Goal: Ask a question: Seek information or help from site administrators or community

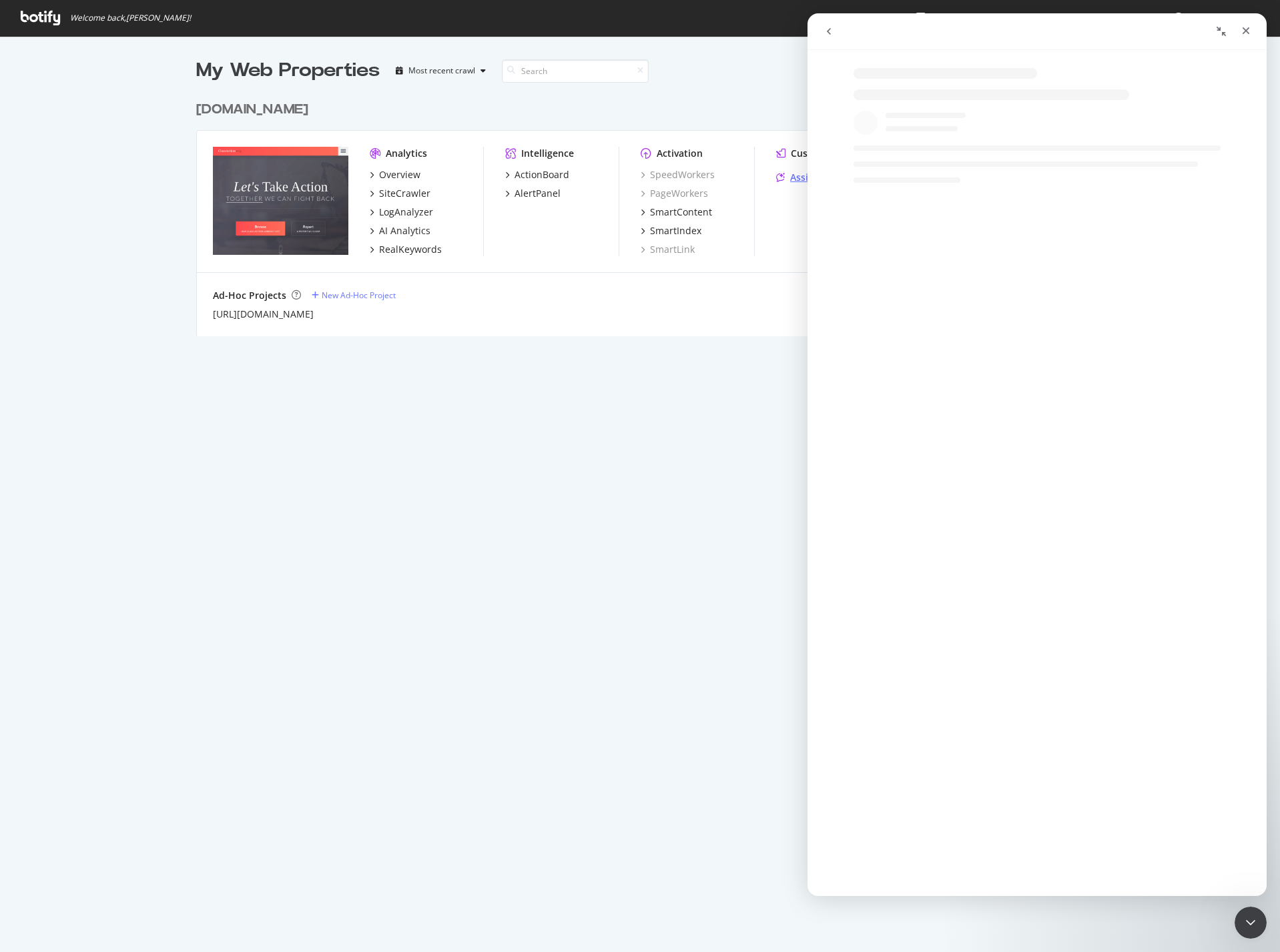
click at [784, 173] on div "Assist" at bounding box center [796, 177] width 41 height 13
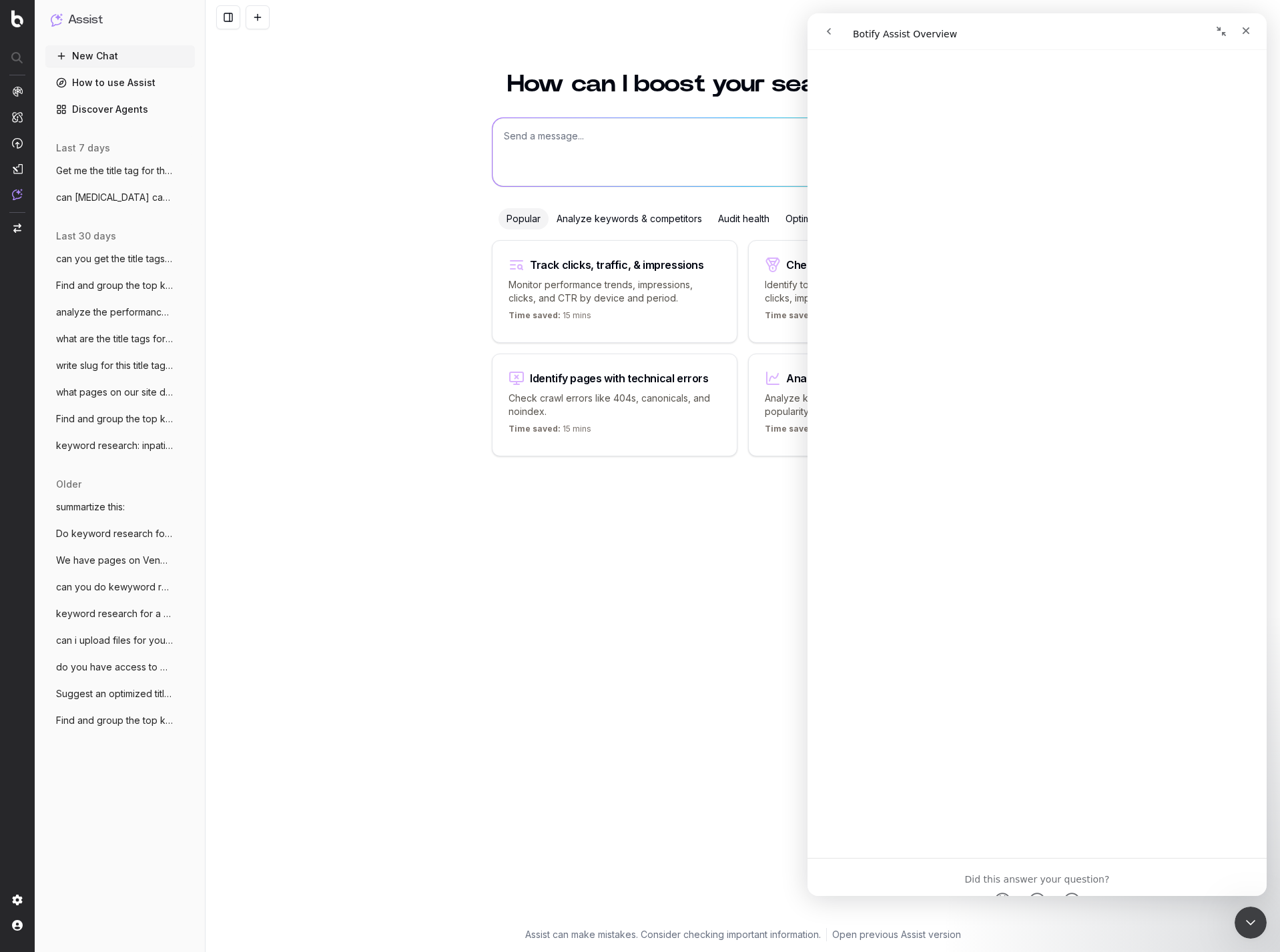
scroll to position [1264, 0]
click at [572, 607] on div "How can I boost your search strategy? Popular Analyze keywords & competitors Au…" at bounding box center [743, 492] width 513 height 872
click at [1253, 33] on div "Close" at bounding box center [1246, 31] width 24 height 24
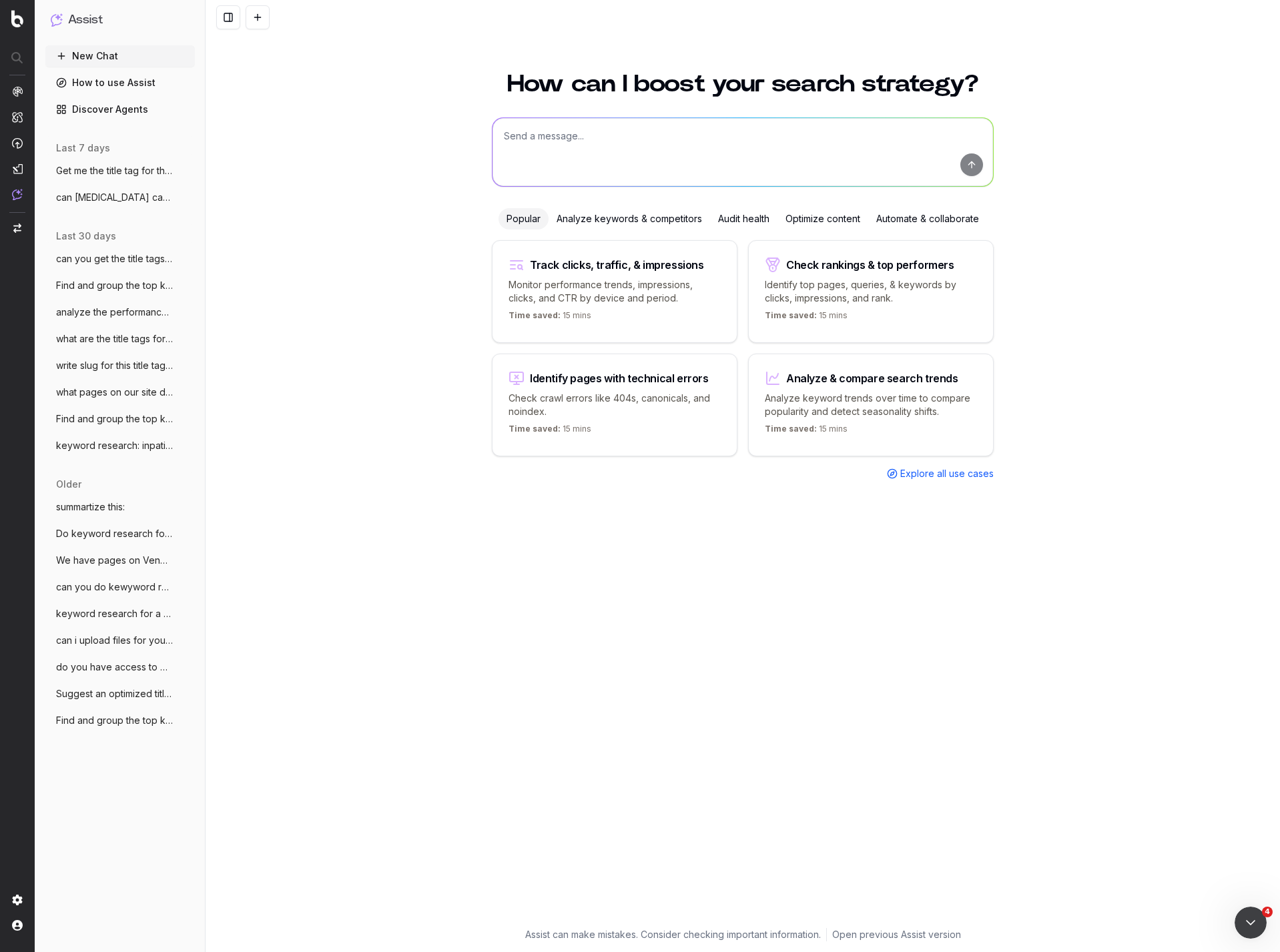
scroll to position [0, 0]
click at [132, 170] on span "Get me the title tag for the Arcadia ove" at bounding box center [115, 171] width 118 height 13
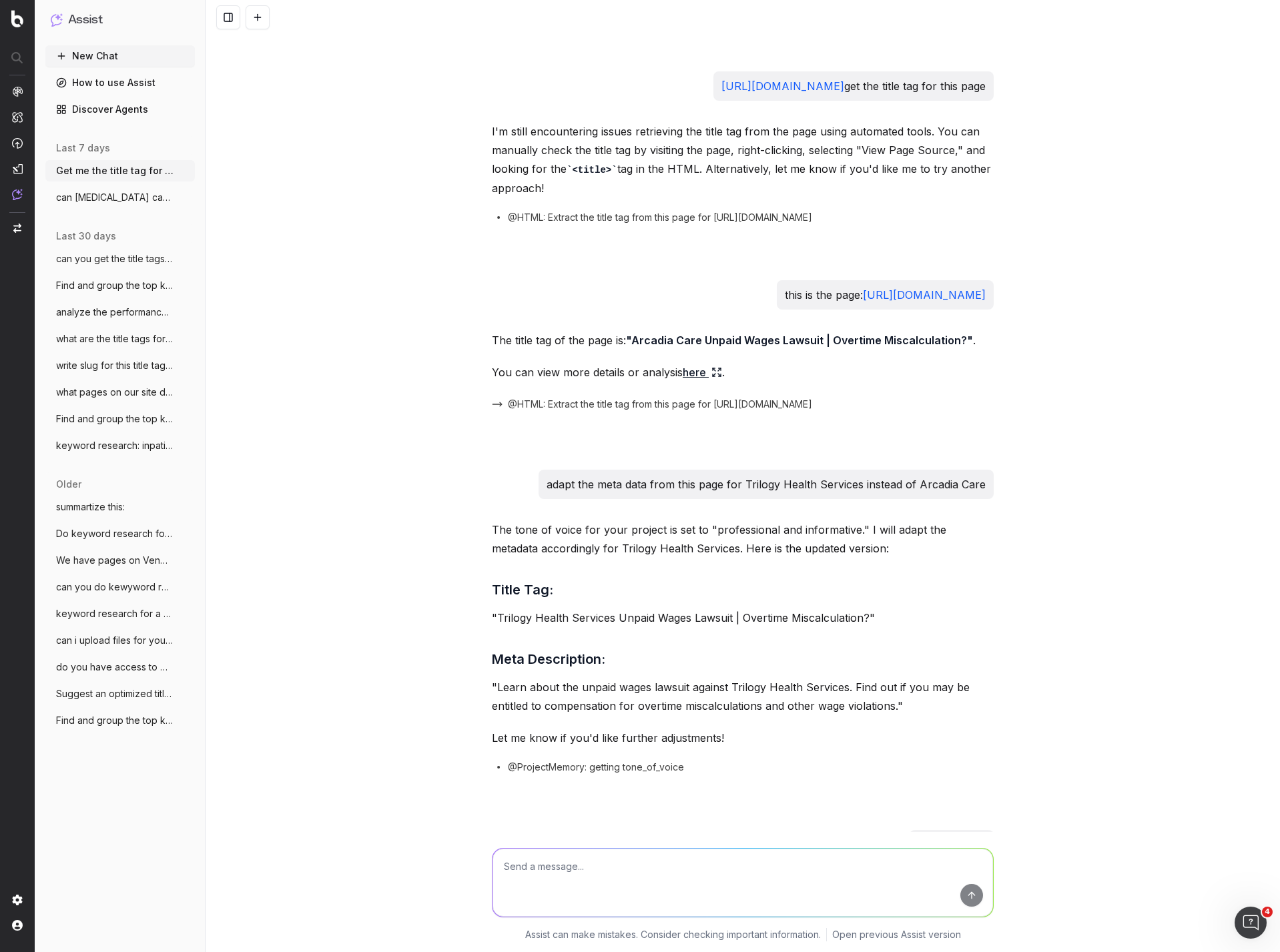
scroll to position [262, 0]
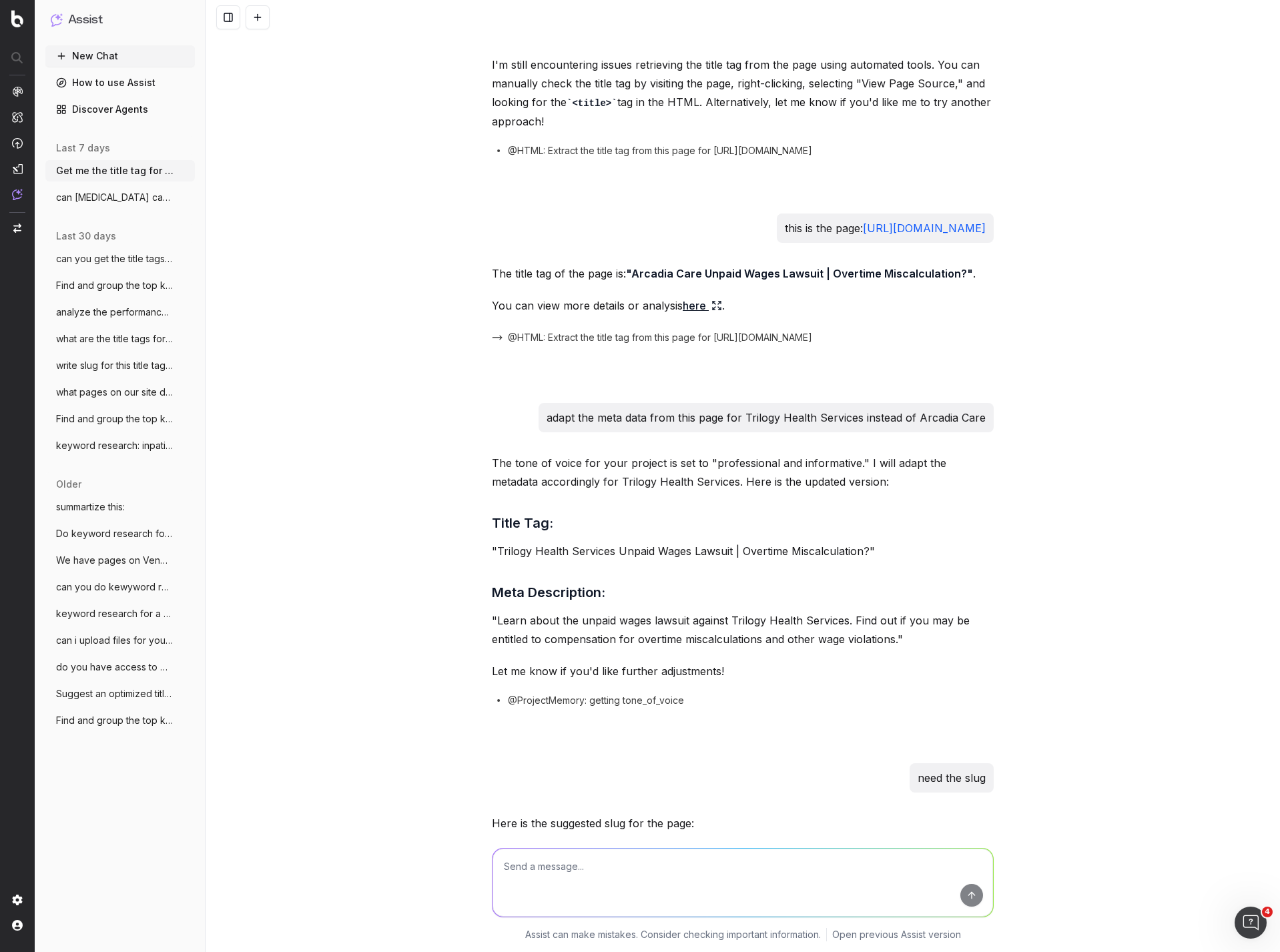
click at [628, 872] on textarea at bounding box center [743, 883] width 500 height 68
type textarea "c"
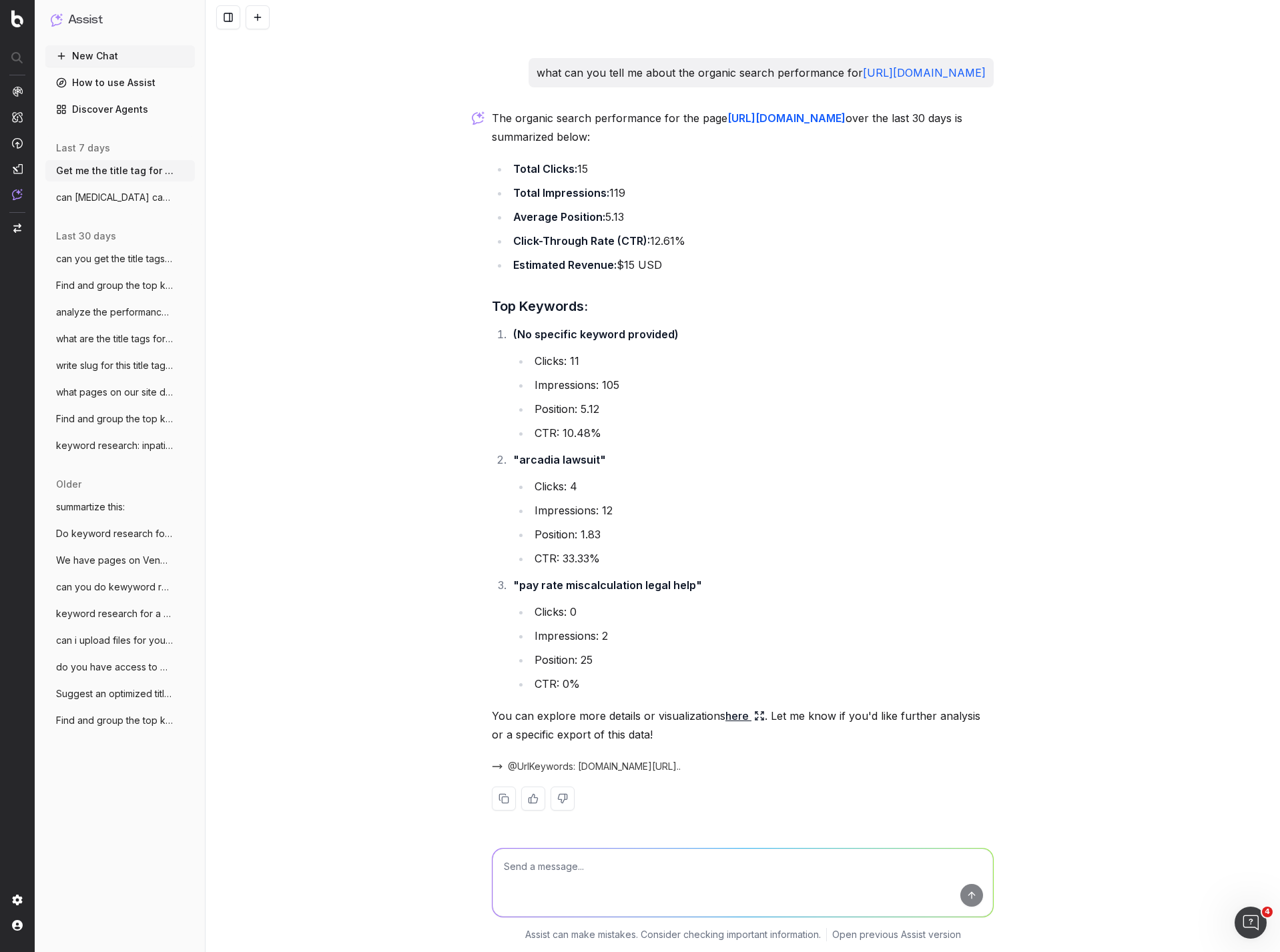
scroll to position [1382, 0]
click at [659, 870] on textarea at bounding box center [743, 883] width 500 height 68
type textarea "can you write meta data for Benchmark Senior Living along these same lines? Giv…"
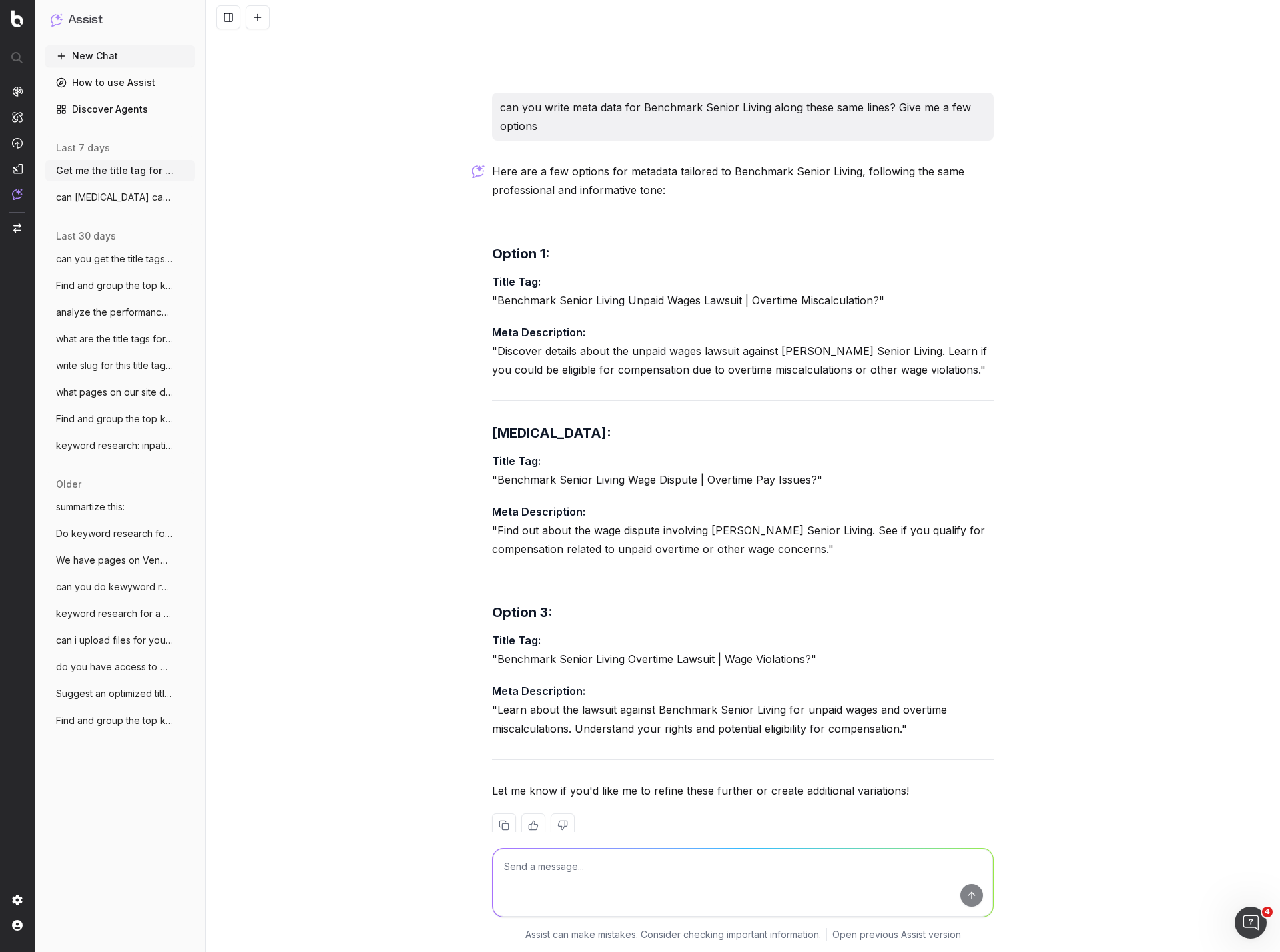
scroll to position [2148, 0]
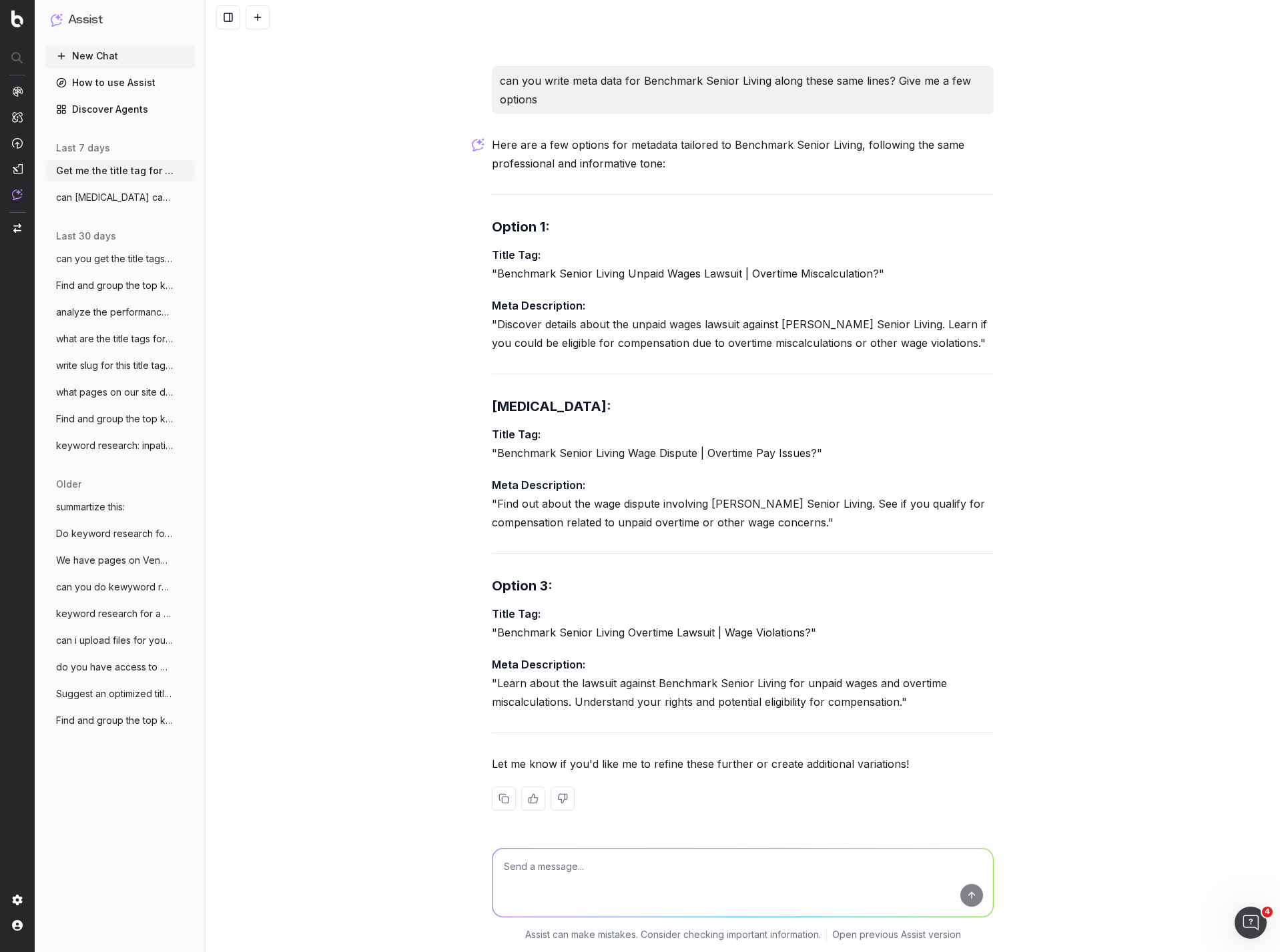
click at [805, 637] on p "Title Tag: "Benchmark Senior Living Overtime Lawsuit | Wage Violations?"" at bounding box center [743, 624] width 502 height 37
click at [842, 573] on div "Here are a few options for metadata tailored to Benchmark Senior Living, follow…" at bounding box center [743, 483] width 502 height 696
click at [799, 632] on p "Title Tag: "Benchmark Senior Living Overtime Lawsuit | Wage Violations?"" at bounding box center [743, 624] width 502 height 37
drag, startPoint x: 806, startPoint y: 632, endPoint x: 500, endPoint y: 636, distance: 306.0
click at [496, 638] on p "Title Tag: "Benchmark Senior Living Overtime Lawsuit | Wage Violations?"" at bounding box center [743, 624] width 502 height 37
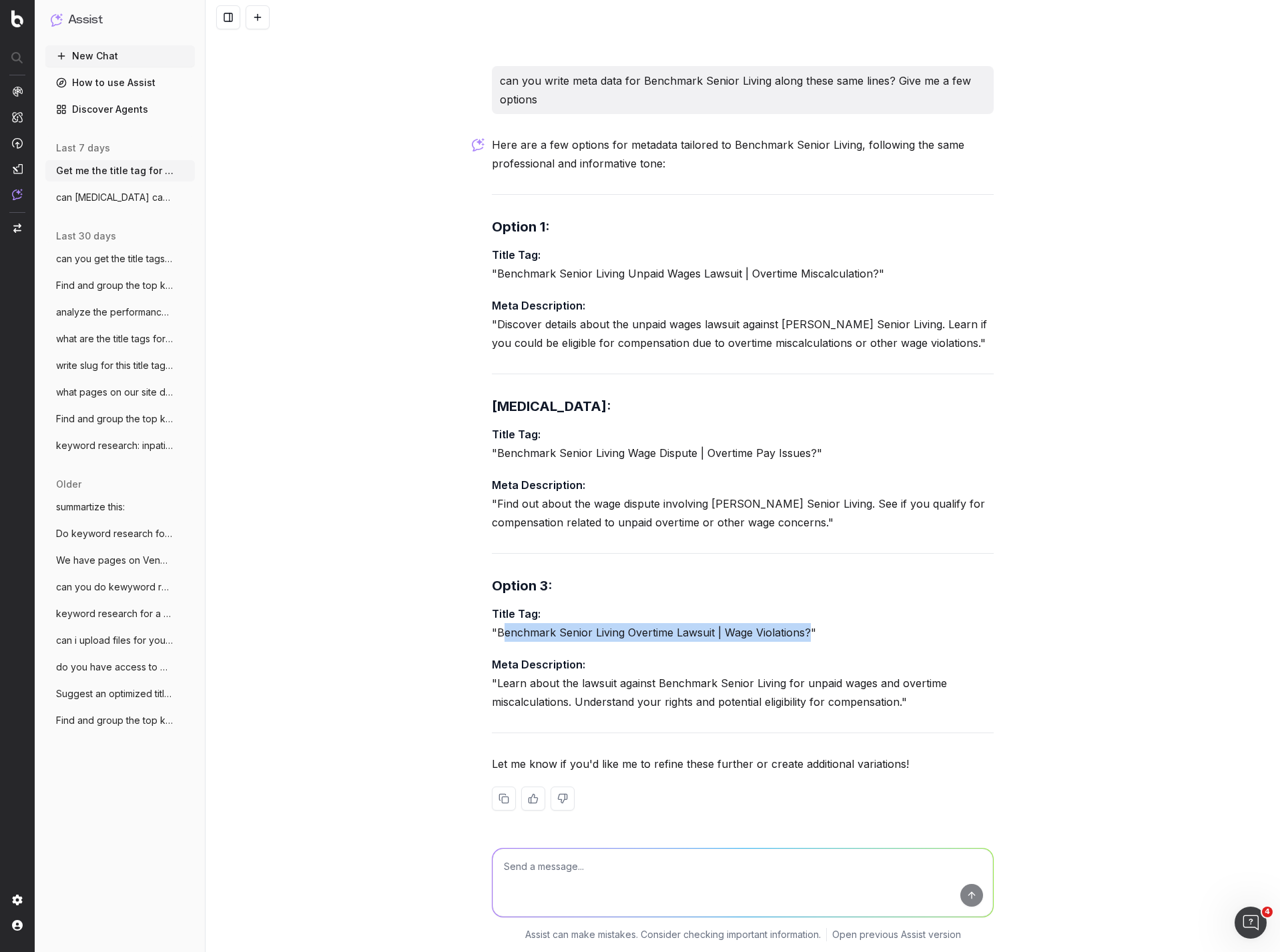
copy p "enchmark Senior Living Overtime Lawsuit | Wage Violations?"
copy p "Benchmark Senior Living Overtime Lawsuit | Wage Violations?"
click at [966, 510] on p "Meta Description: "Find out about the wage dispute involving Benchmark Senior L…" at bounding box center [743, 504] width 502 height 56
click at [642, 885] on textarea at bounding box center [743, 883] width 500 height 68
type textarea "3 slugs"
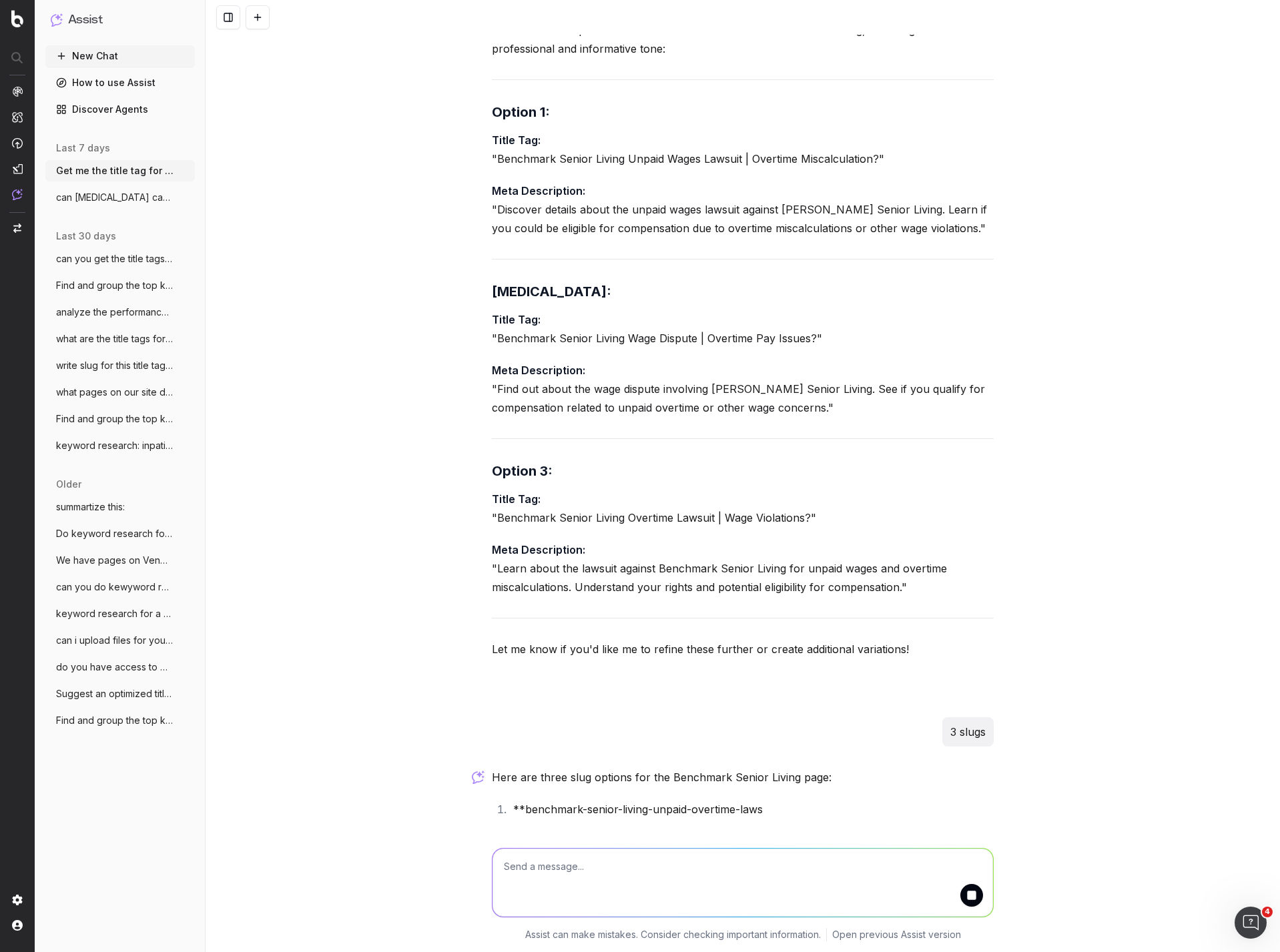
scroll to position [2388, 0]
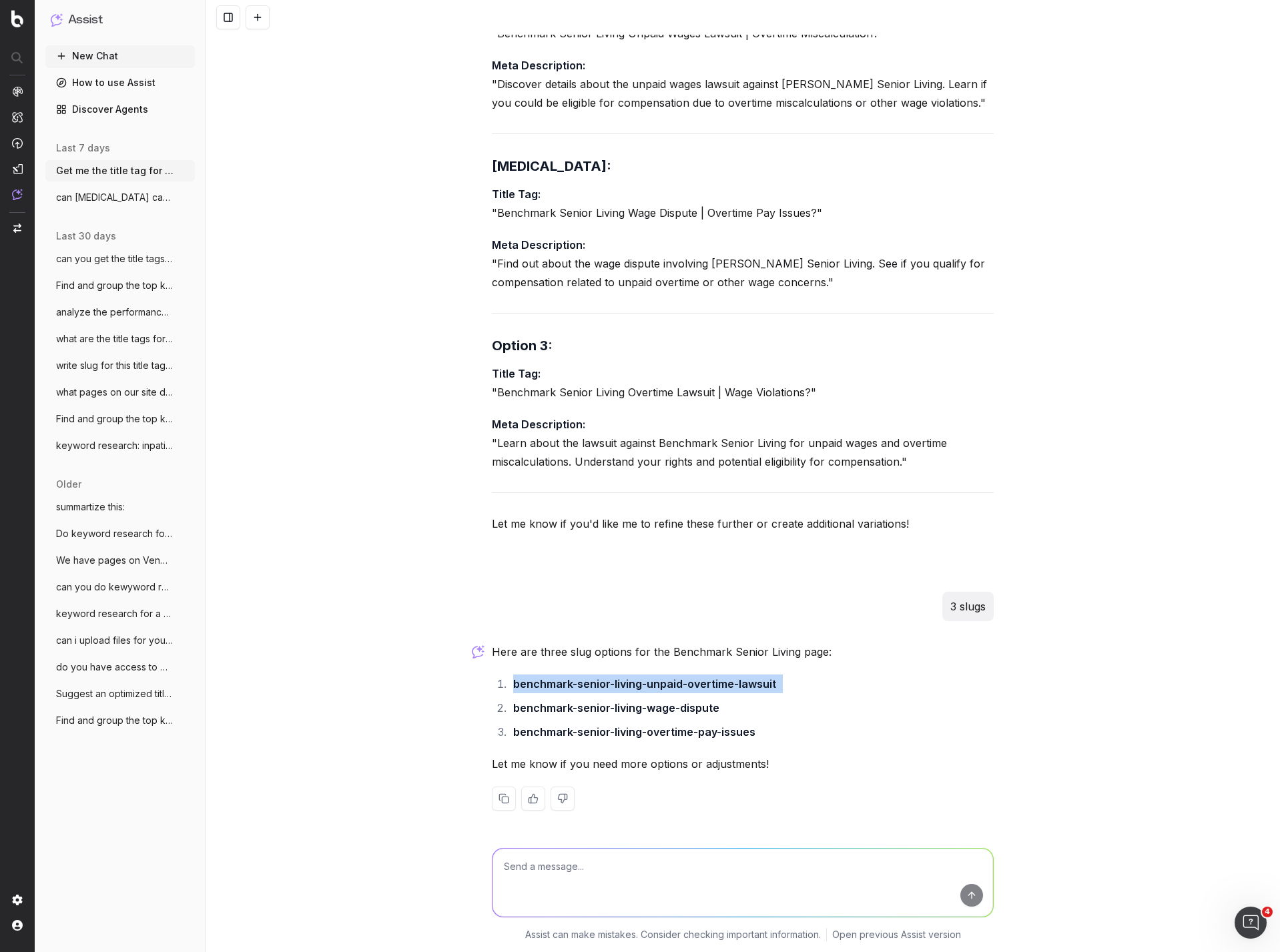
drag, startPoint x: 776, startPoint y: 686, endPoint x: 505, endPoint y: 688, distance: 271.0
click at [509, 688] on li "benchmark-senior-living-unpaid-overtime-lawsuit" at bounding box center [751, 684] width 484 height 19
copy li "benchmark-senior-living-unpaid-overtime-lawsuit"
